Goal: Register for event/course

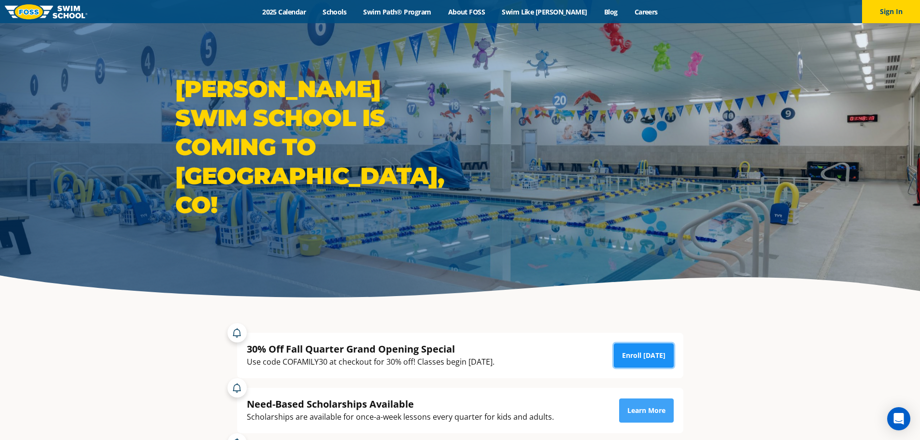
click at [649, 357] on link "Enroll Today" at bounding box center [644, 355] width 60 height 24
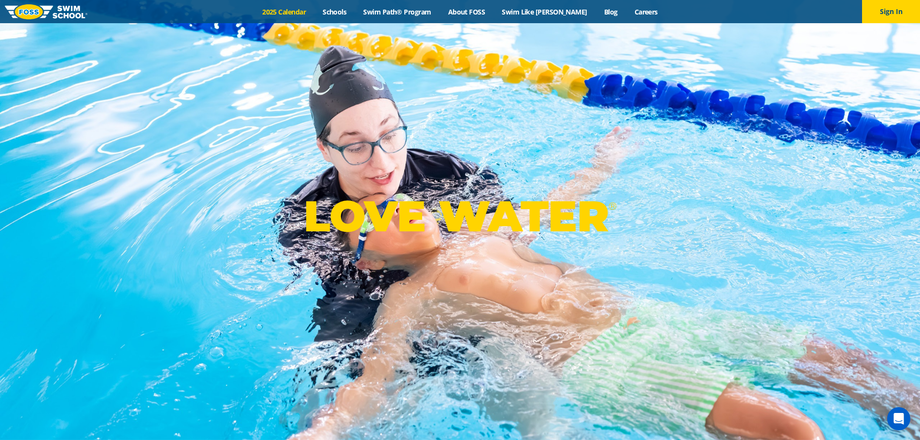
click at [312, 14] on link "2025 Calendar" at bounding box center [284, 11] width 60 height 9
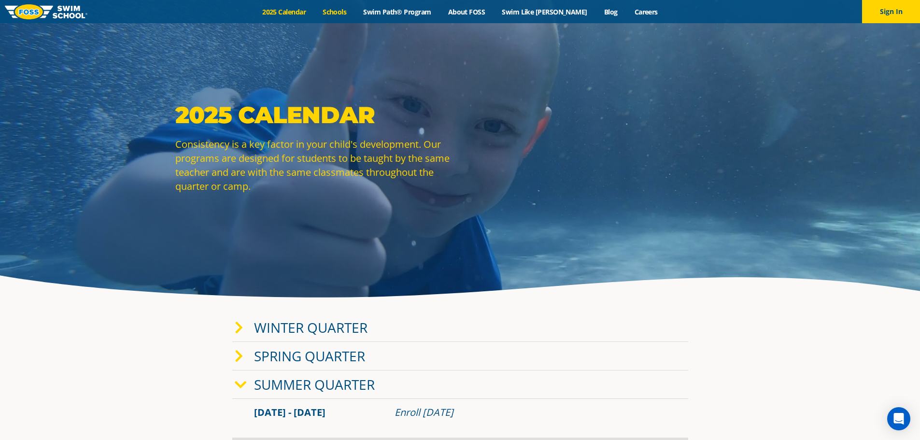
click at [355, 11] on link "Schools" at bounding box center [334, 11] width 41 height 9
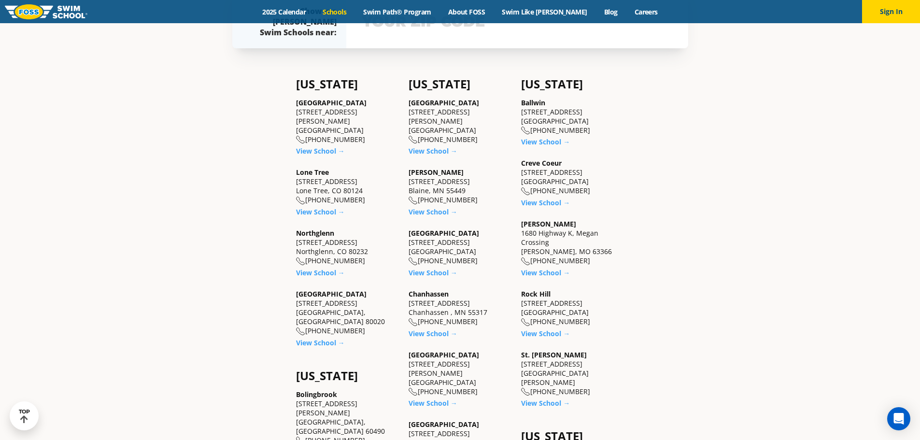
scroll to position [340, 0]
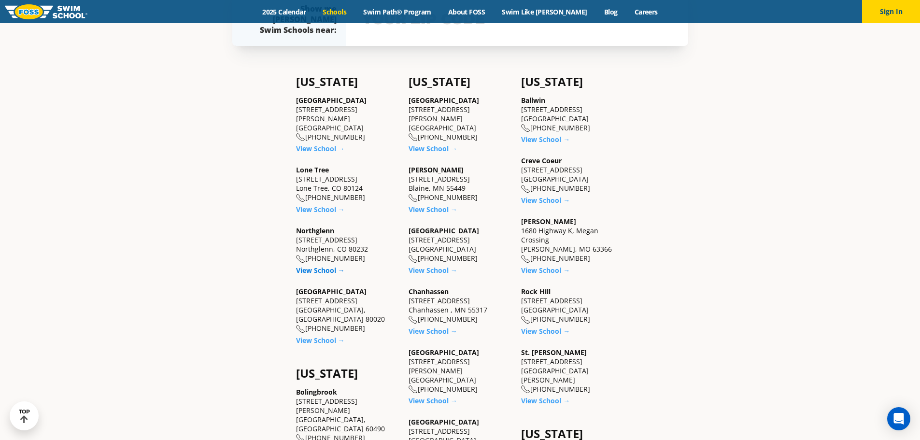
click at [319, 266] on link "View School →" at bounding box center [320, 270] width 49 height 9
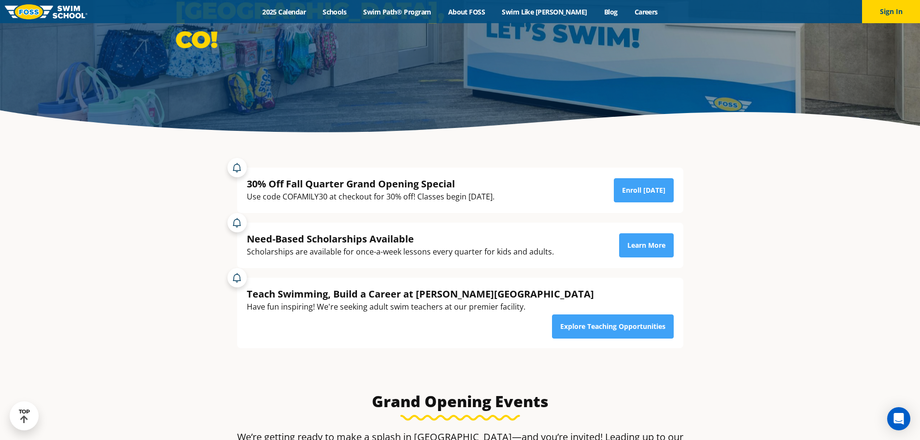
scroll to position [17, 0]
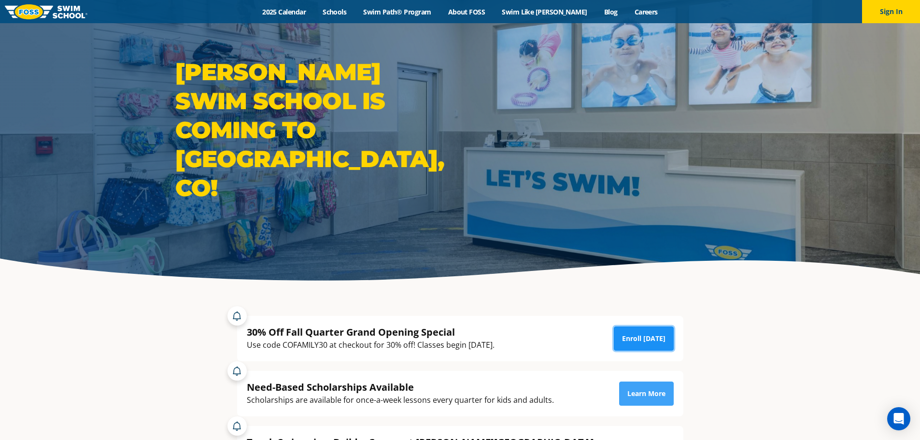
click at [631, 338] on link "Enroll [DATE]" at bounding box center [644, 339] width 60 height 24
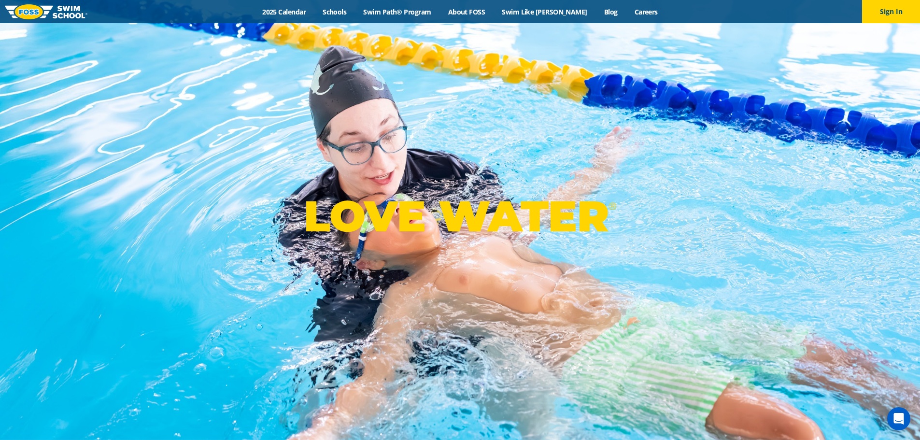
click at [357, 6] on div "Menu 2025 Calendar Schools Swim Path® Program About FOSS Swim Like Regan Blog C…" at bounding box center [460, 11] width 920 height 23
click at [355, 14] on link "Schools" at bounding box center [334, 11] width 41 height 9
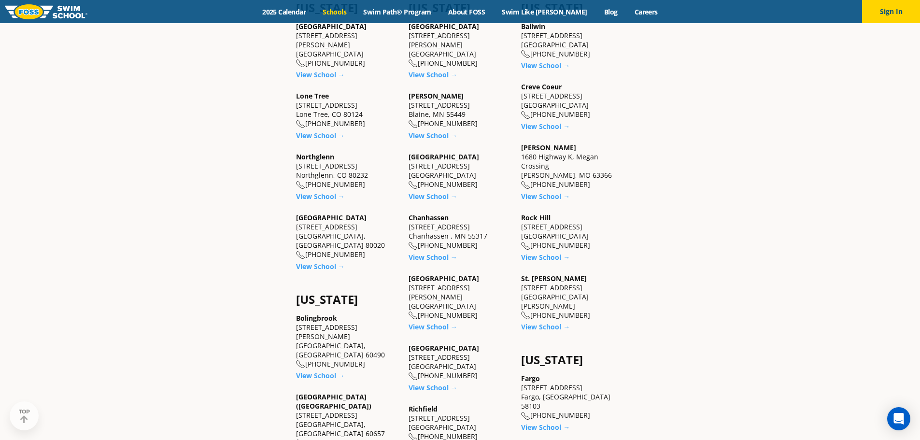
scroll to position [412, 0]
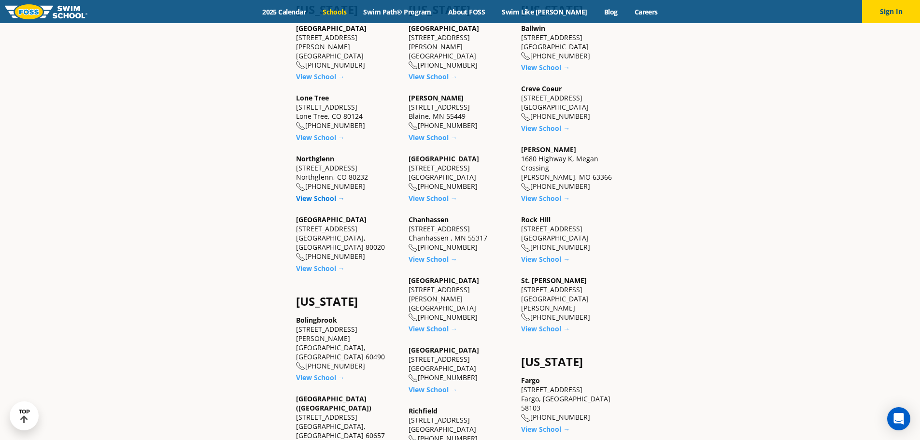
click at [318, 194] on link "View School →" at bounding box center [320, 198] width 49 height 9
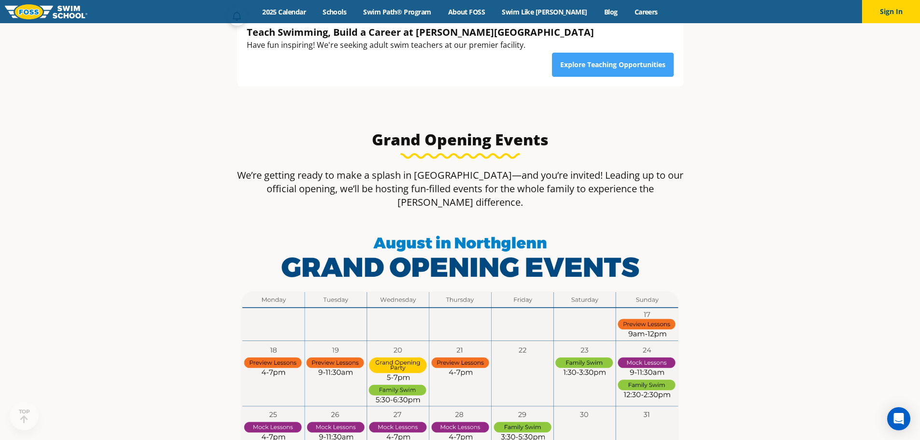
scroll to position [511, 0]
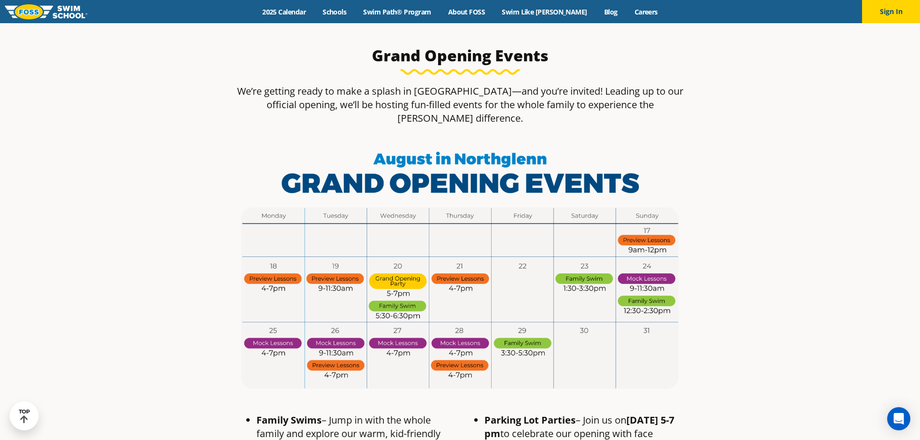
click at [328, 237] on img at bounding box center [460, 271] width 456 height 257
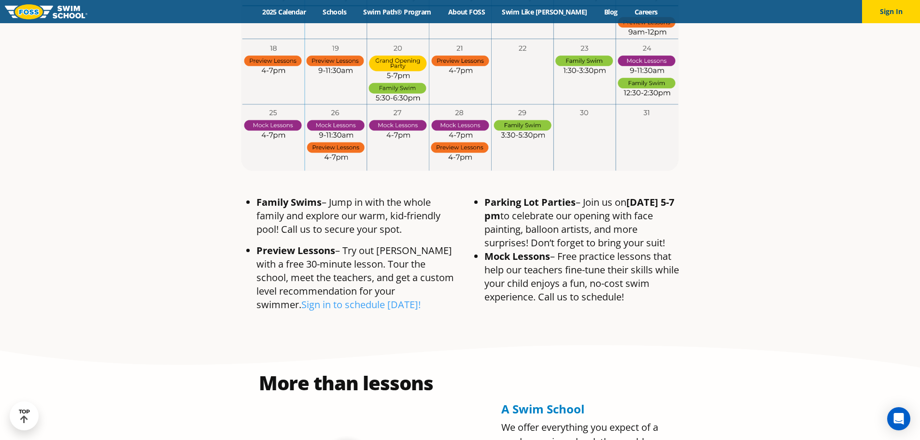
scroll to position [778, 0]
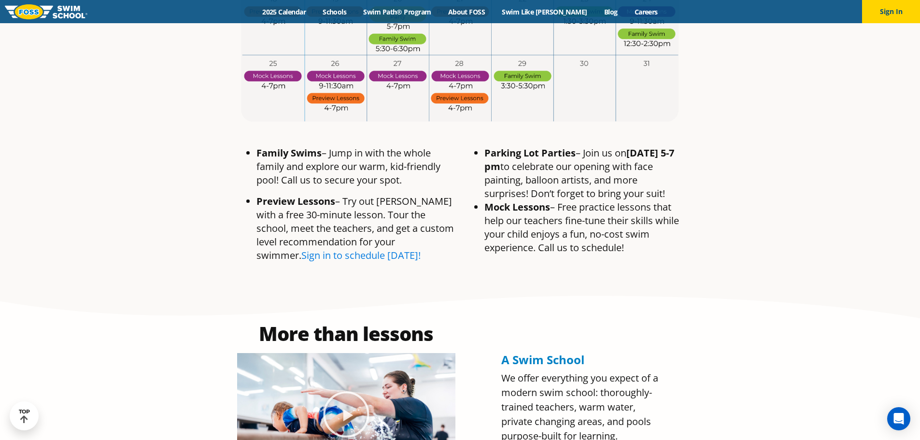
click at [421, 249] on link "Sign in to schedule [DATE]!" at bounding box center [360, 255] width 119 height 13
